Goal: Information Seeking & Learning: Understand process/instructions

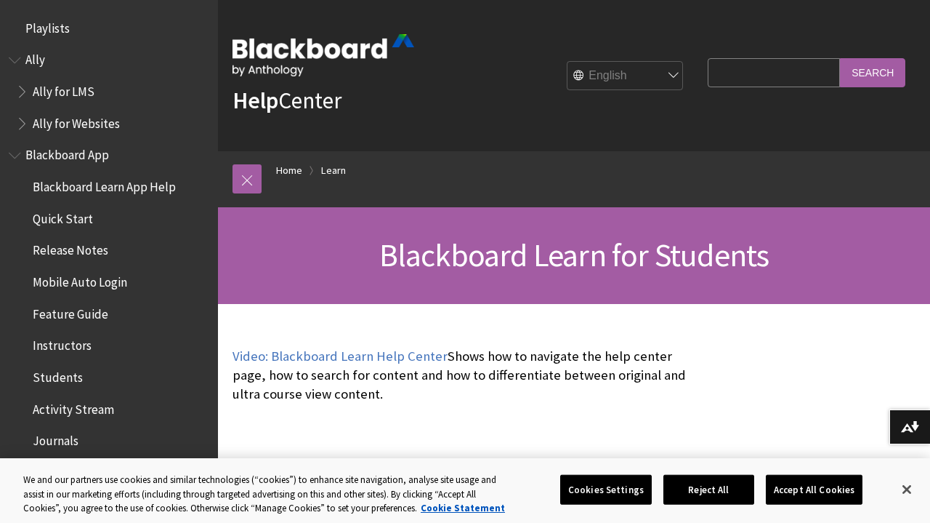
click at [380, 136] on div "Help Center" at bounding box center [324, 76] width 182 height 128
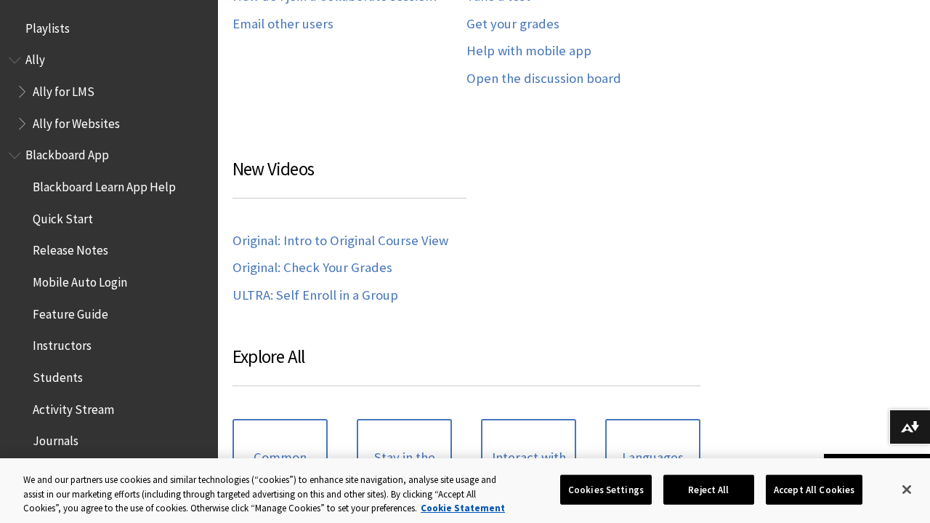
scroll to position [1288, 0]
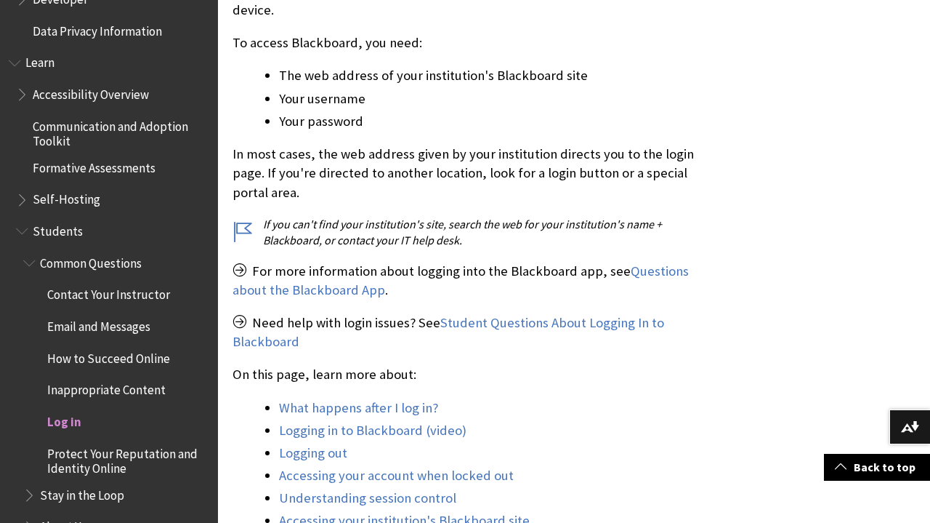
scroll to position [1200, 0]
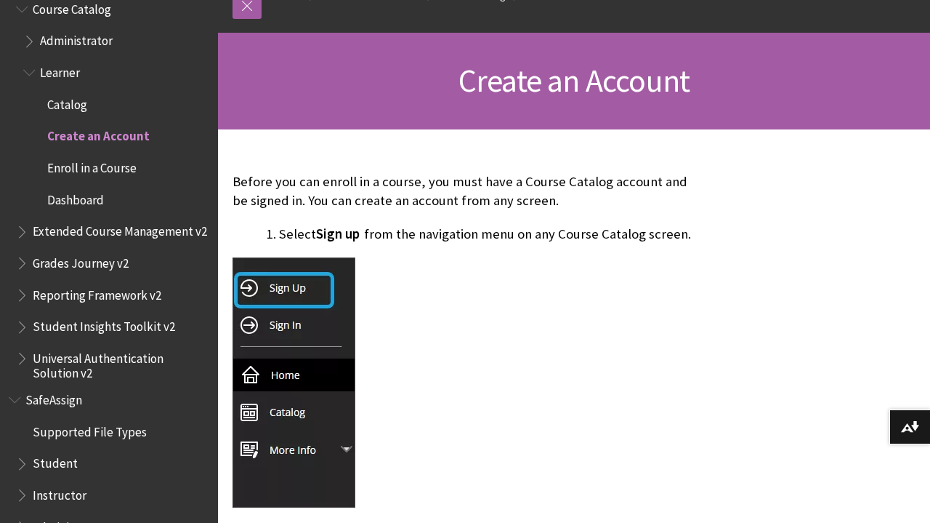
scroll to position [297, 0]
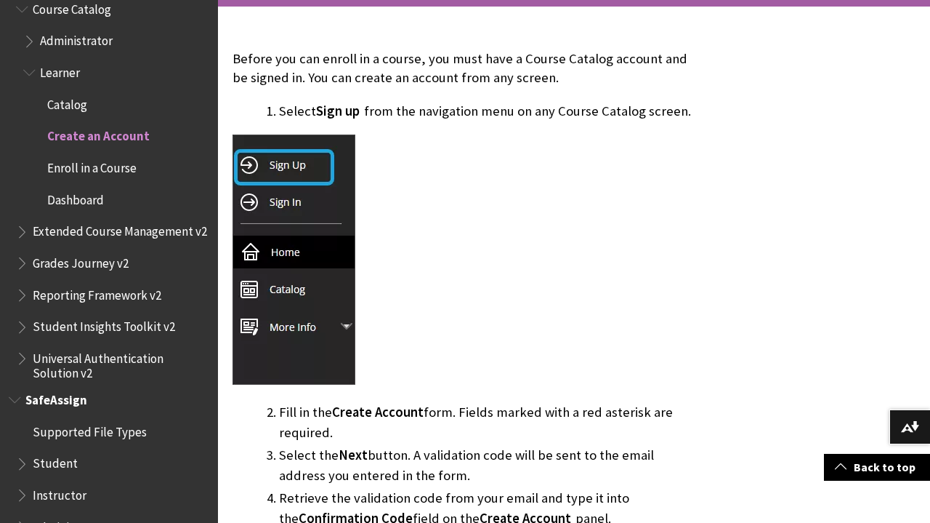
click at [17, 451] on span "Book outline for Blackboard SafeAssign" at bounding box center [23, 460] width 15 height 18
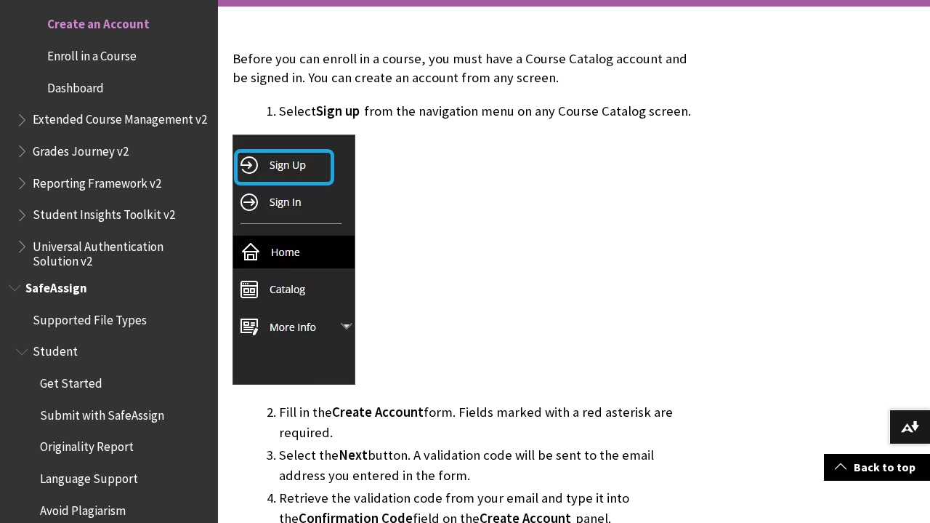
scroll to position [1764, 0]
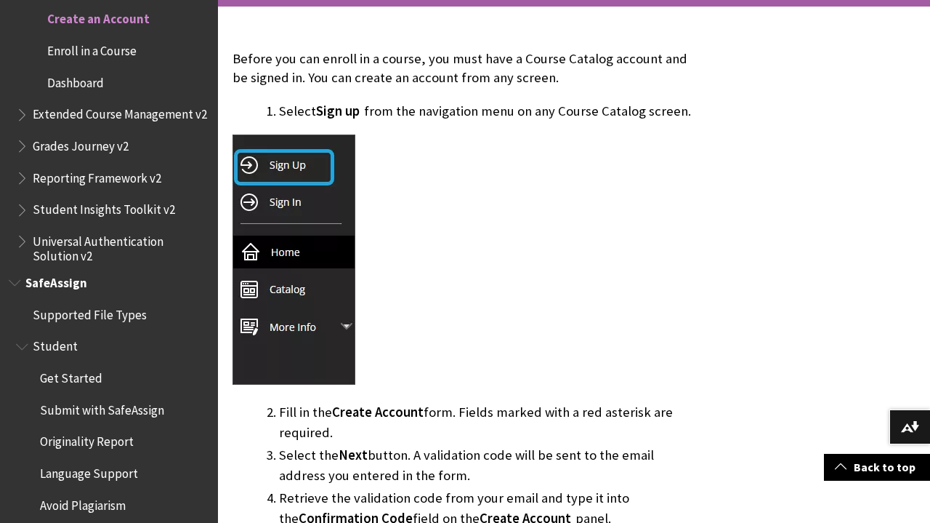
click at [76, 366] on span "Get Started" at bounding box center [71, 376] width 62 height 20
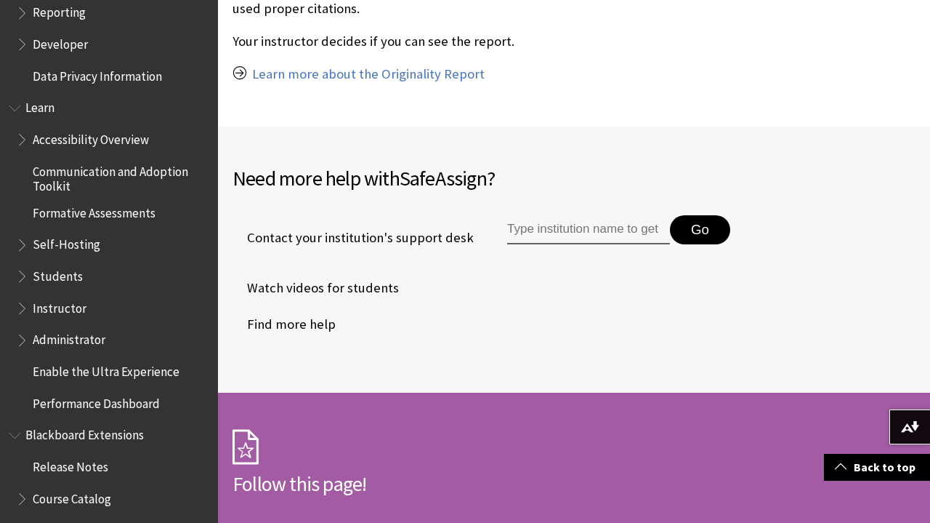
scroll to position [1150, 0]
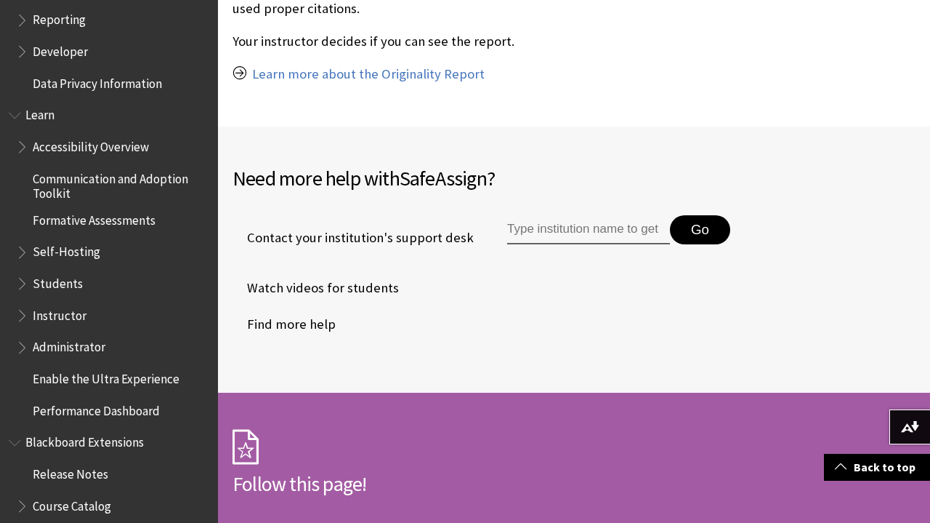
click at [41, 271] on span "Students" at bounding box center [58, 281] width 50 height 20
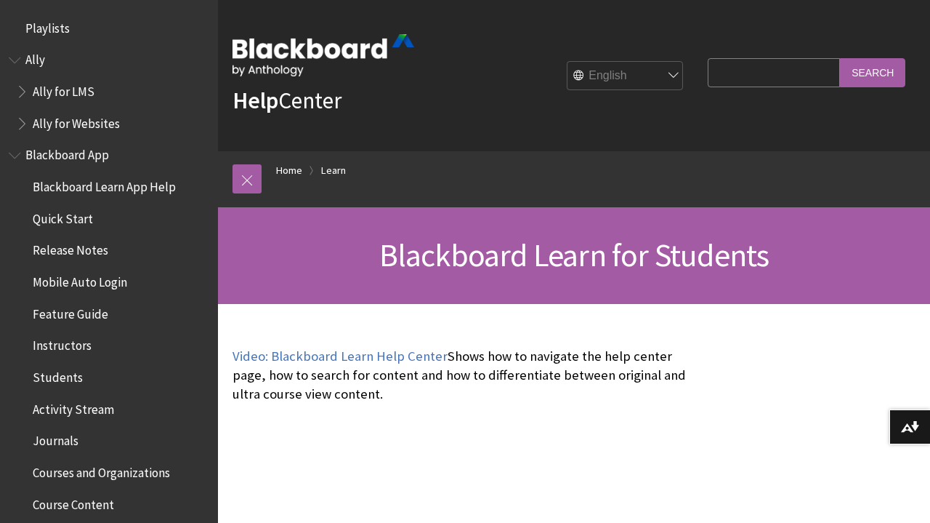
scroll to position [1379, 0]
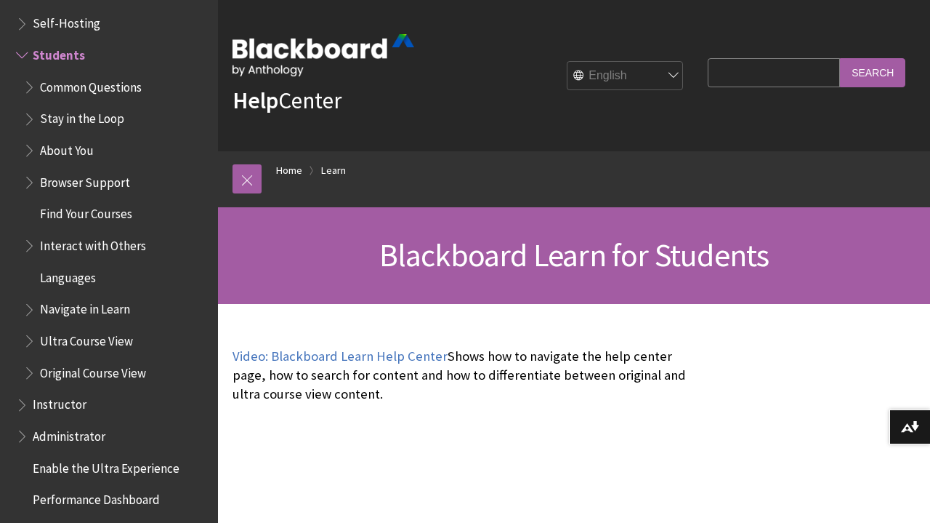
click at [118, 202] on span "Find Your Courses" at bounding box center [86, 212] width 92 height 20
